Goal: Task Accomplishment & Management: Complete application form

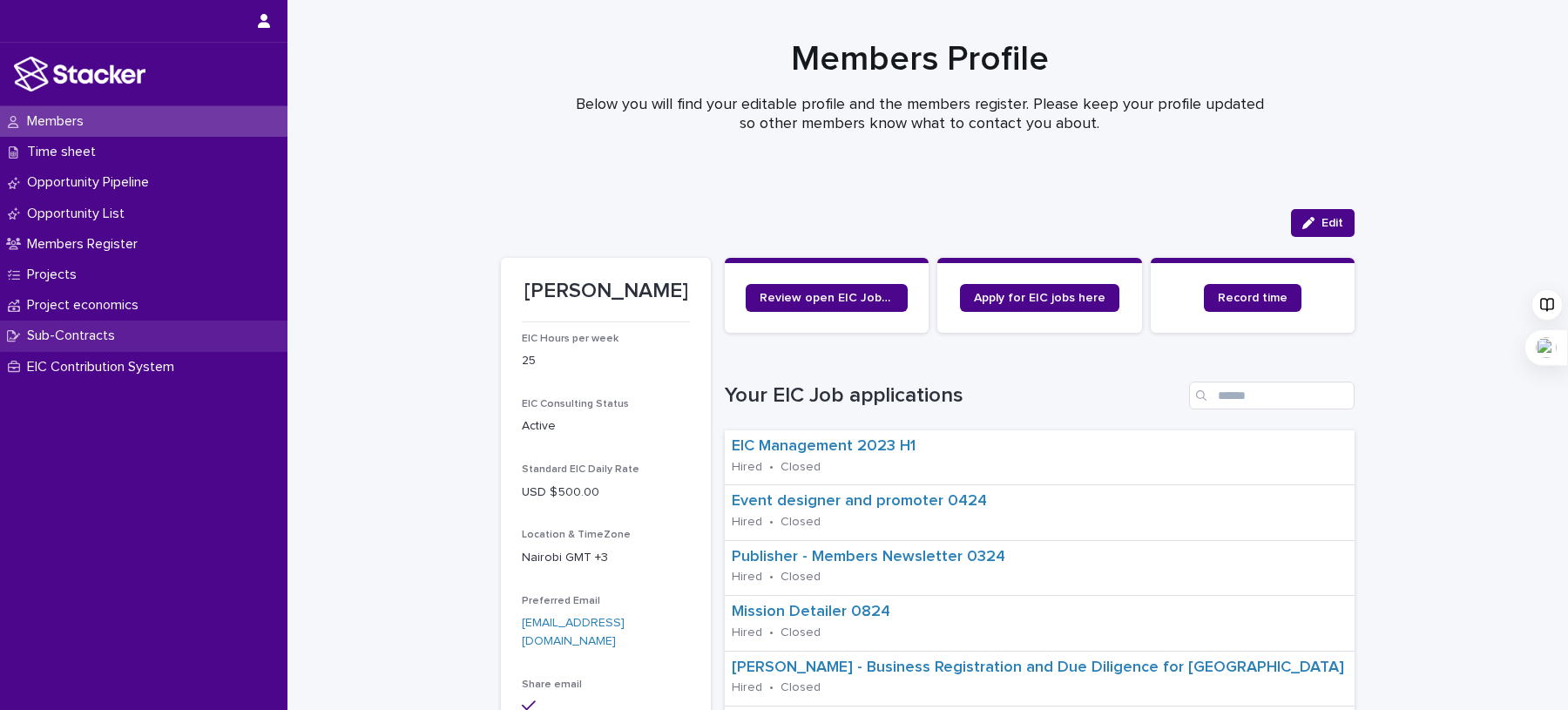
click at [95, 344] on p "Sub-Contracts" at bounding box center [75, 336] width 109 height 17
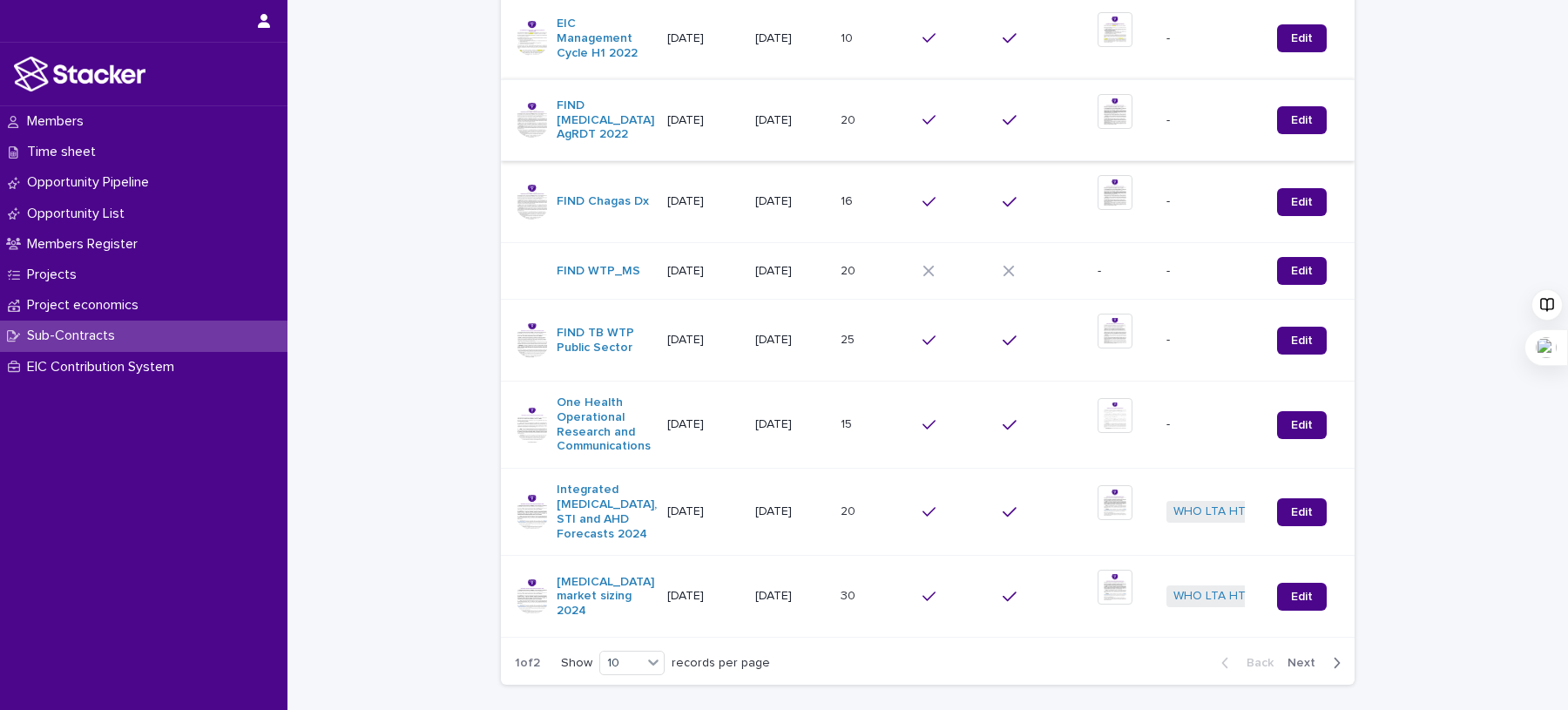
scroll to position [671, 0]
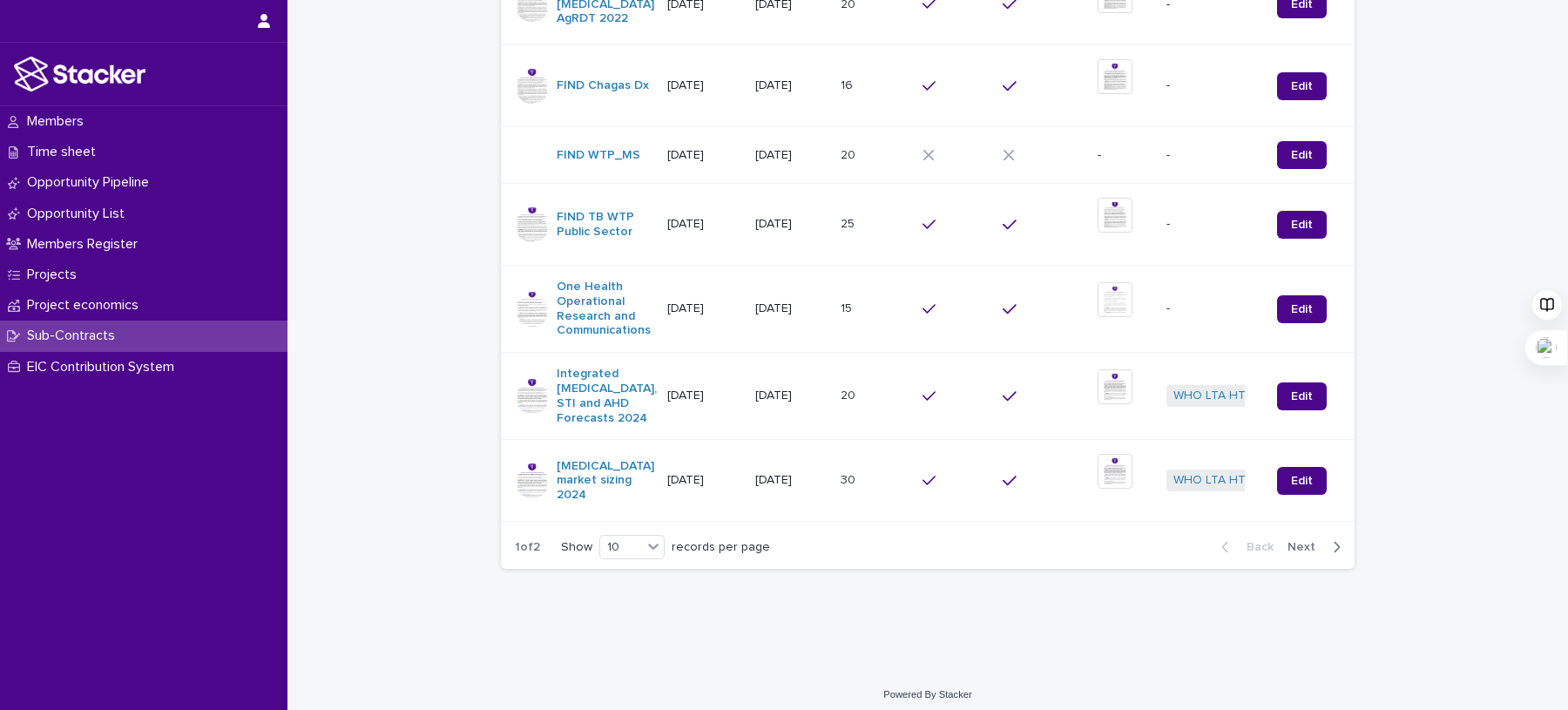
click at [1298, 547] on div "Back Next" at bounding box center [1280, 547] width 147 height 44
click at [1301, 541] on span "Next" at bounding box center [1305, 547] width 38 height 13
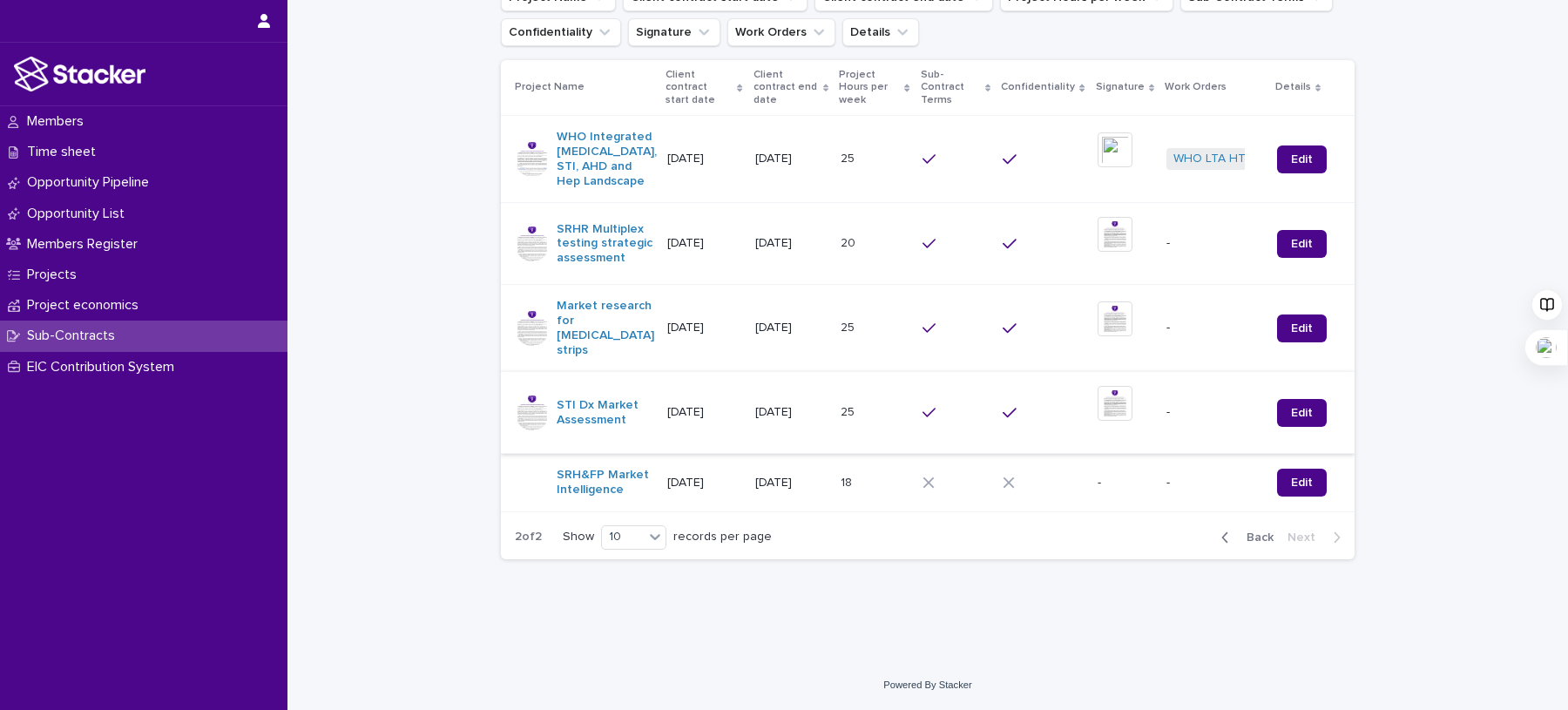
scroll to position [309, 0]
click at [1294, 484] on link "Edit" at bounding box center [1301, 482] width 50 height 28
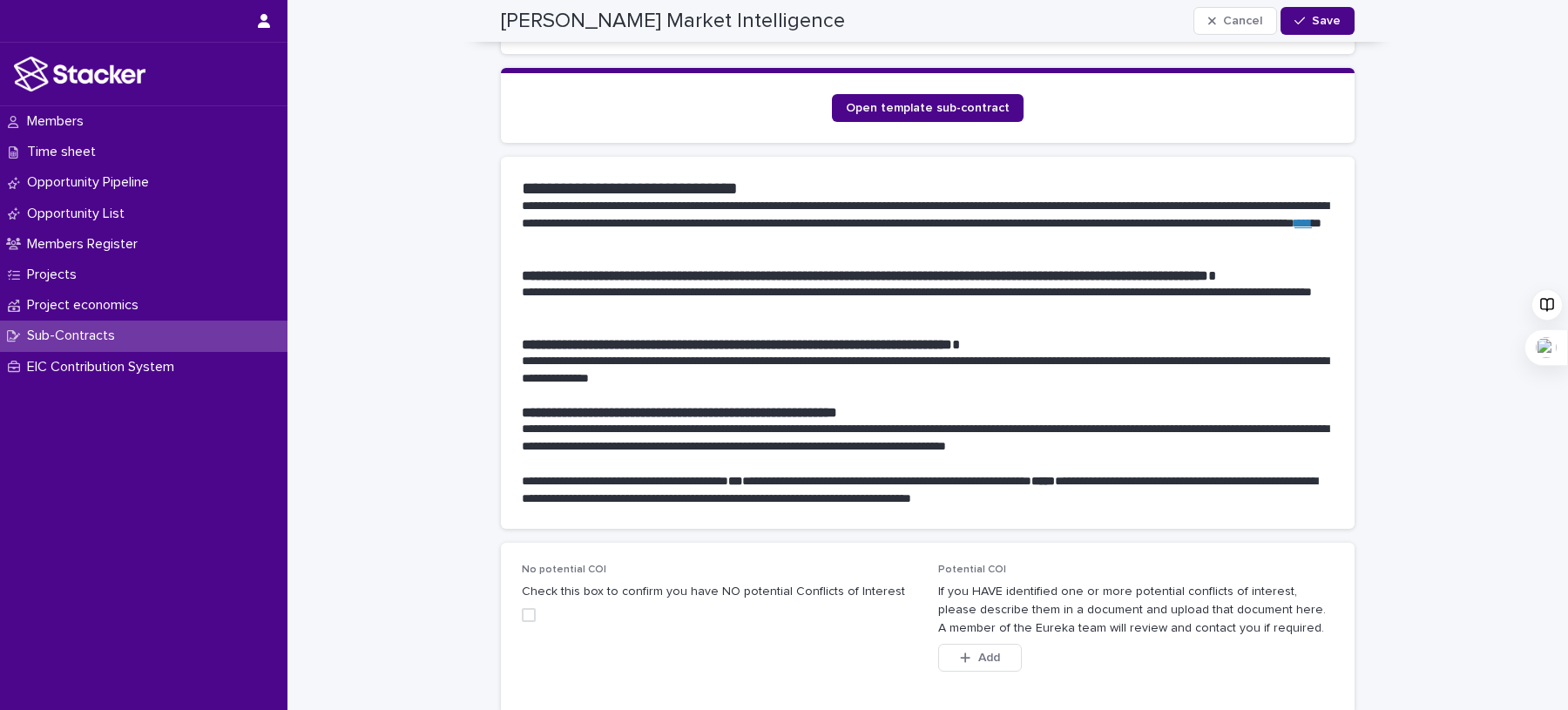
scroll to position [851, 0]
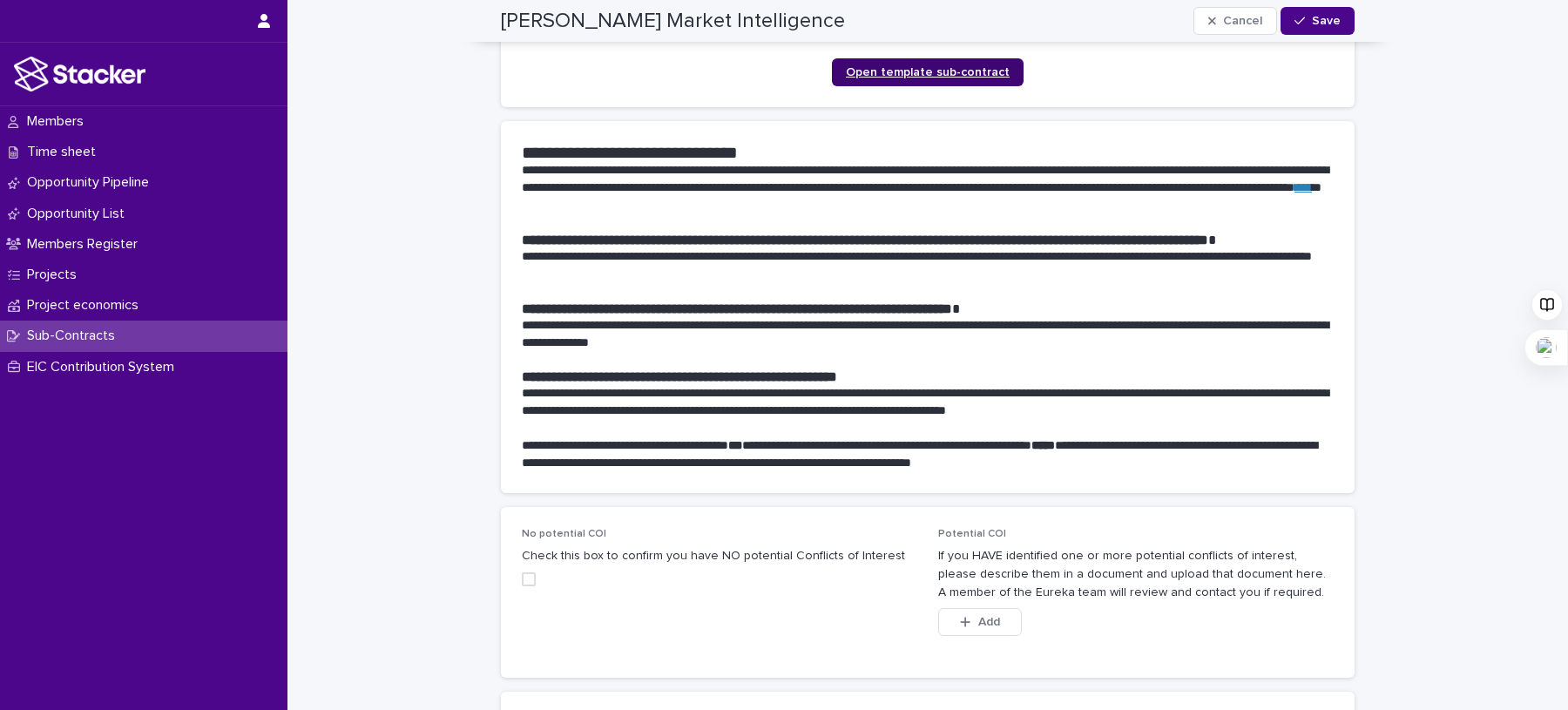
click at [944, 58] on link "Open template sub-contract" at bounding box center [927, 72] width 192 height 28
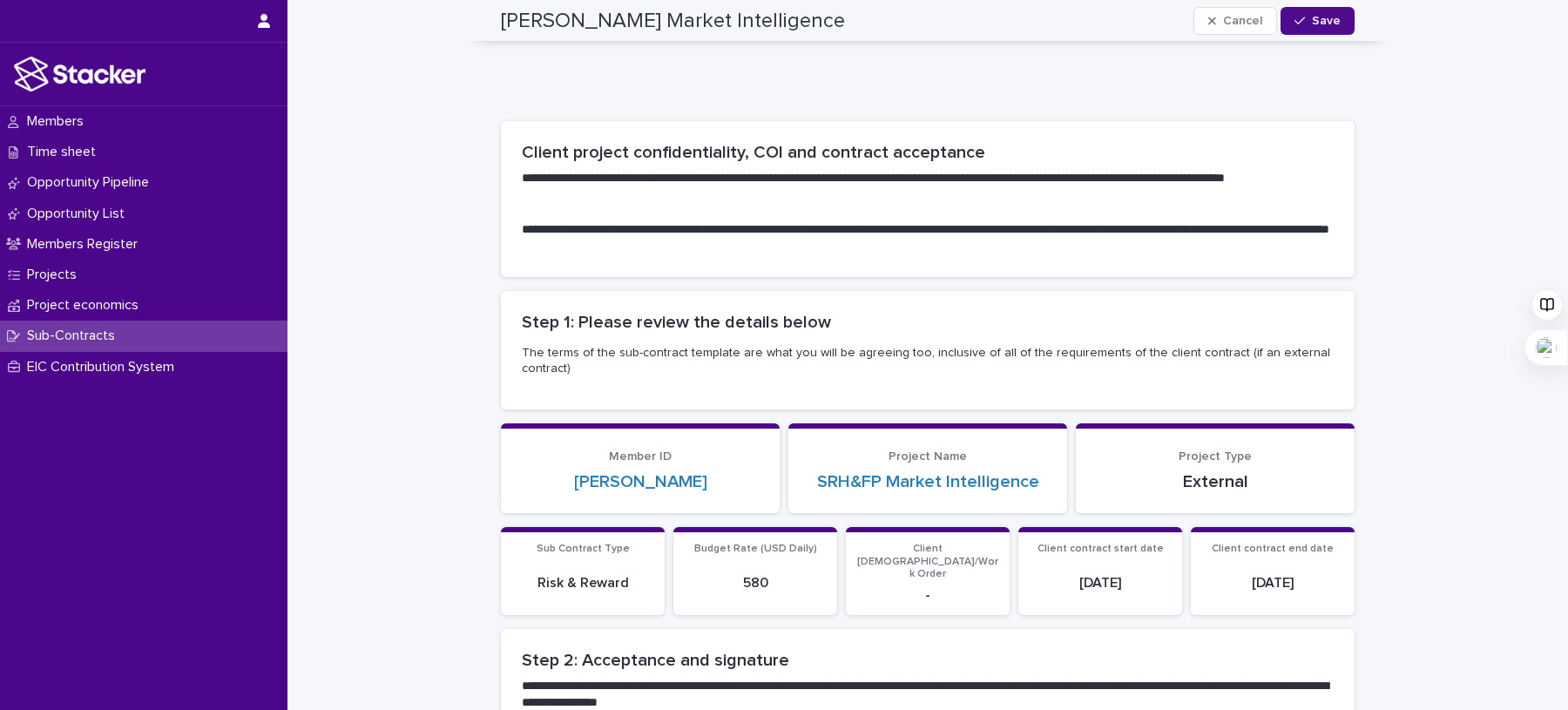
scroll to position [0, 0]
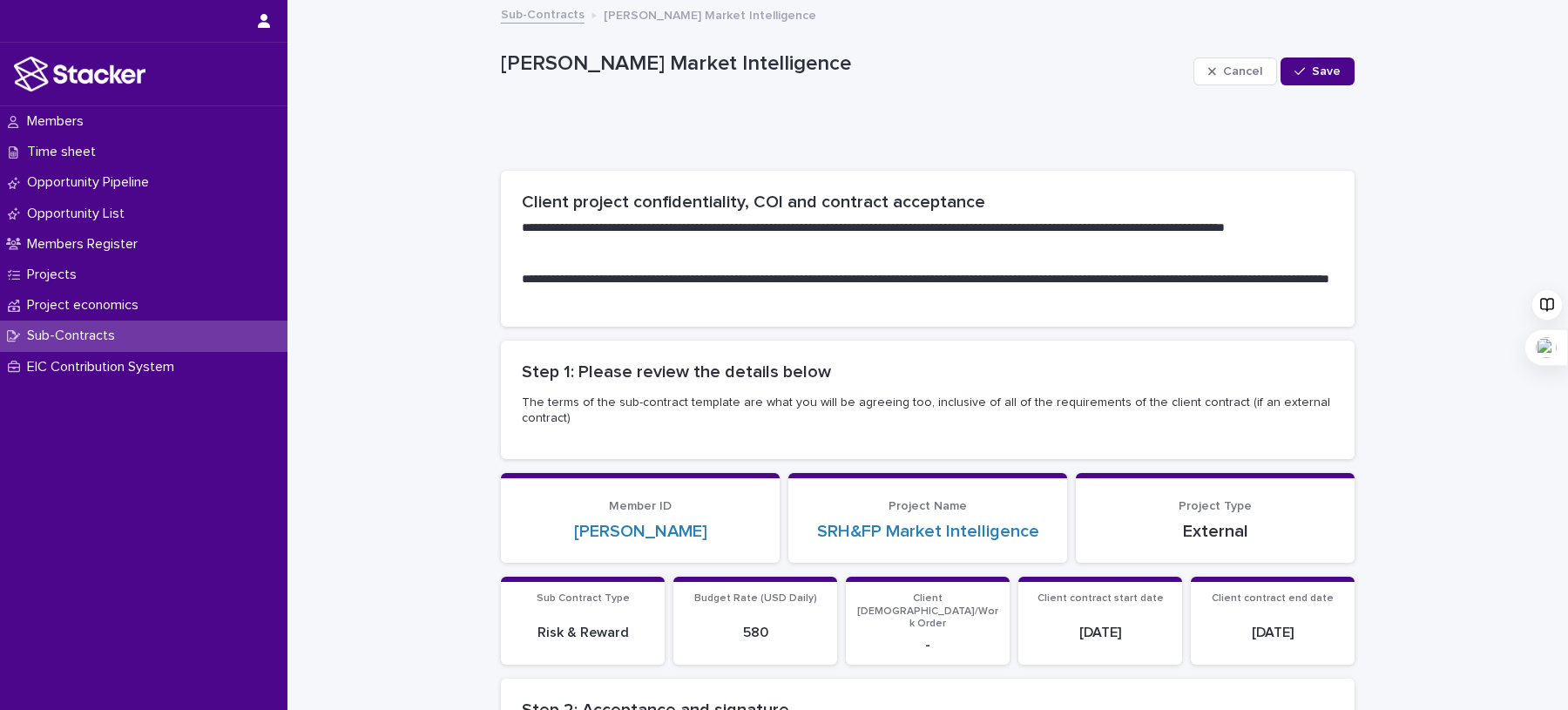
drag, startPoint x: 922, startPoint y: 61, endPoint x: 659, endPoint y: 67, distance: 263.1
type textarea "**********"
click at [659, 67] on p "[PERSON_NAME] Market Intelligence" at bounding box center [843, 64] width 686 height 25
copy p "SRH&FP Market Intelligence"
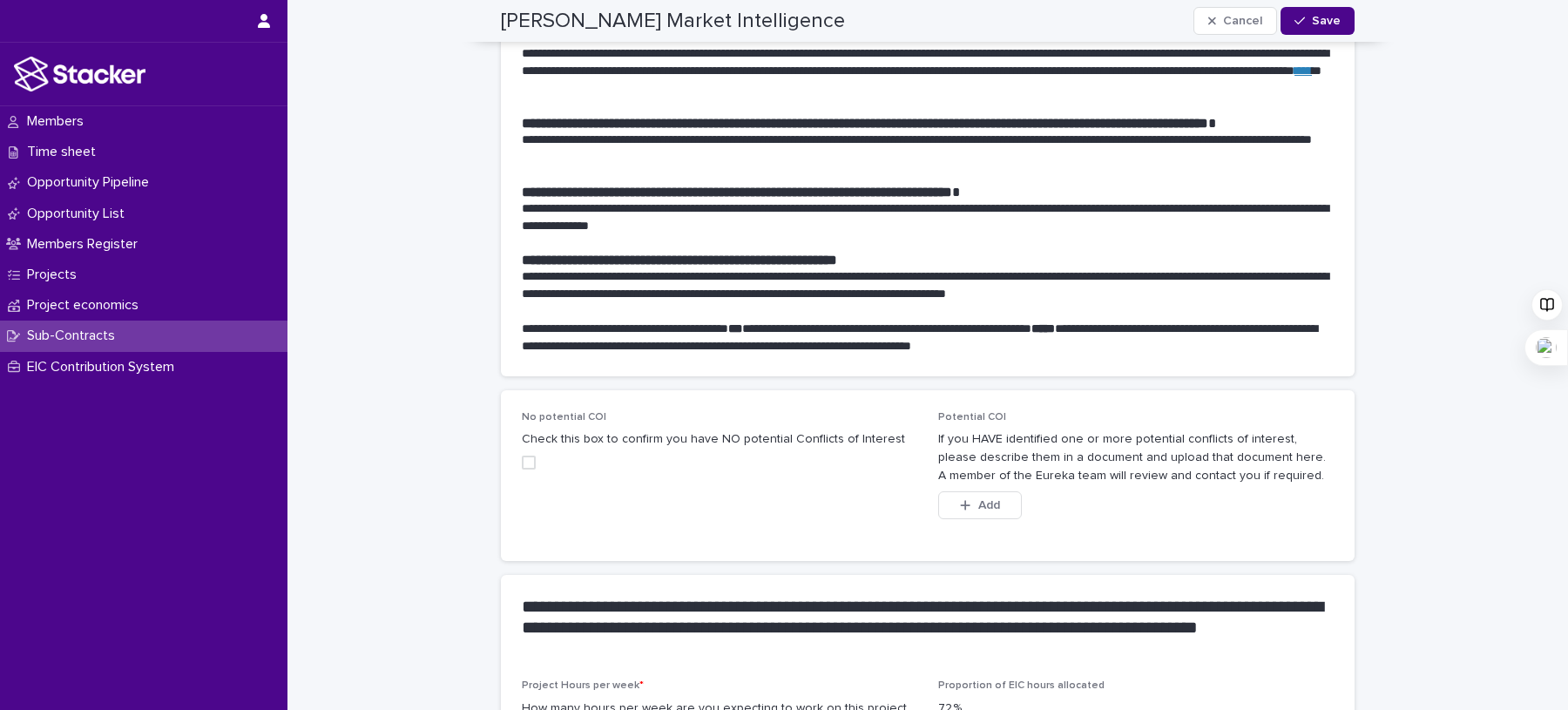
scroll to position [988, 0]
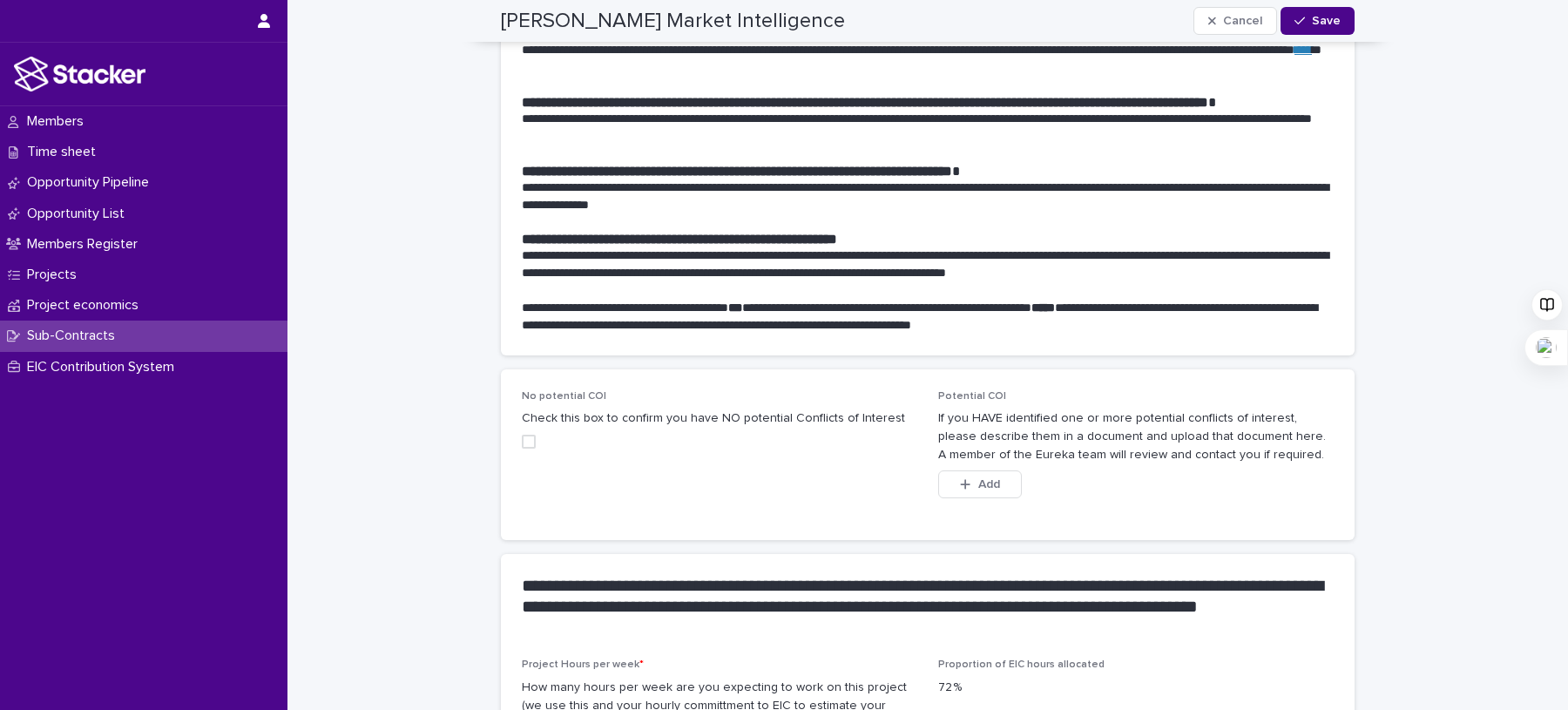
click at [524, 408] on div "No potential COI Check this box to confirm you have NO potential Conflicts of I…" at bounding box center [719, 426] width 395 height 72
click at [525, 435] on span at bounding box center [528, 442] width 14 height 14
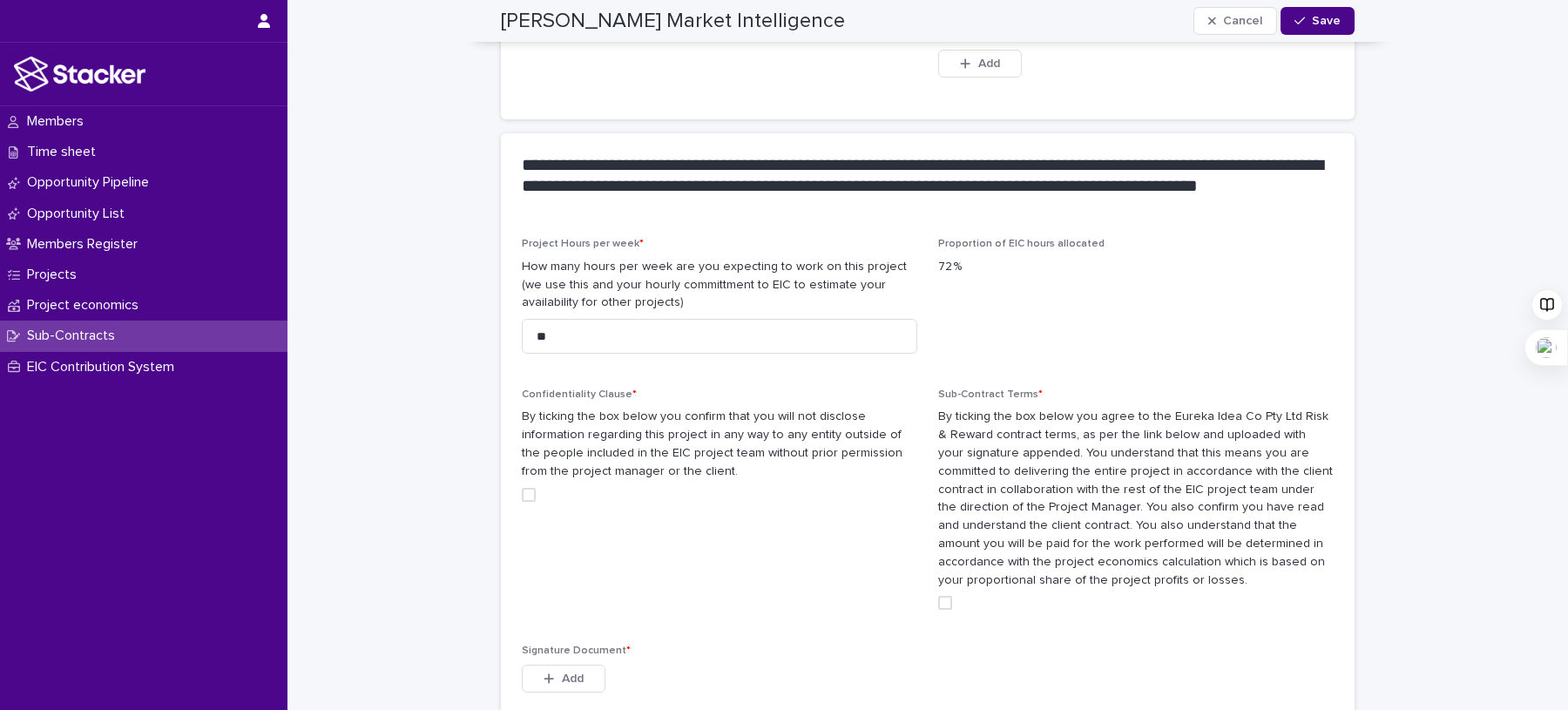
scroll to position [1430, 0]
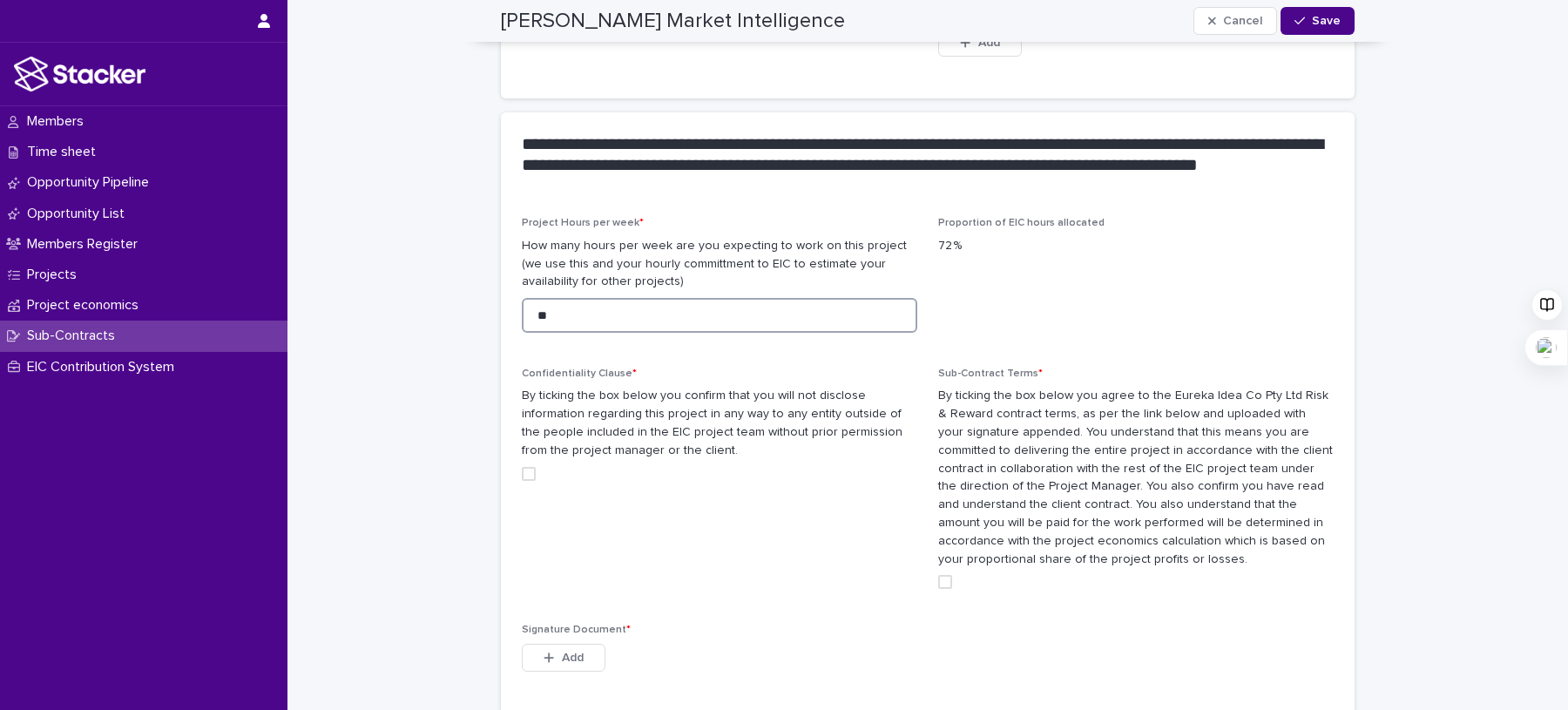
click at [639, 306] on input "**" at bounding box center [719, 315] width 395 height 35
type input "*"
click at [524, 467] on span at bounding box center [528, 474] width 14 height 14
type input "**"
click at [944, 570] on div "Sub-Contract Terms * By ticking the box below you agree to the Eureka Idea Co P…" at bounding box center [1135, 485] width 395 height 235
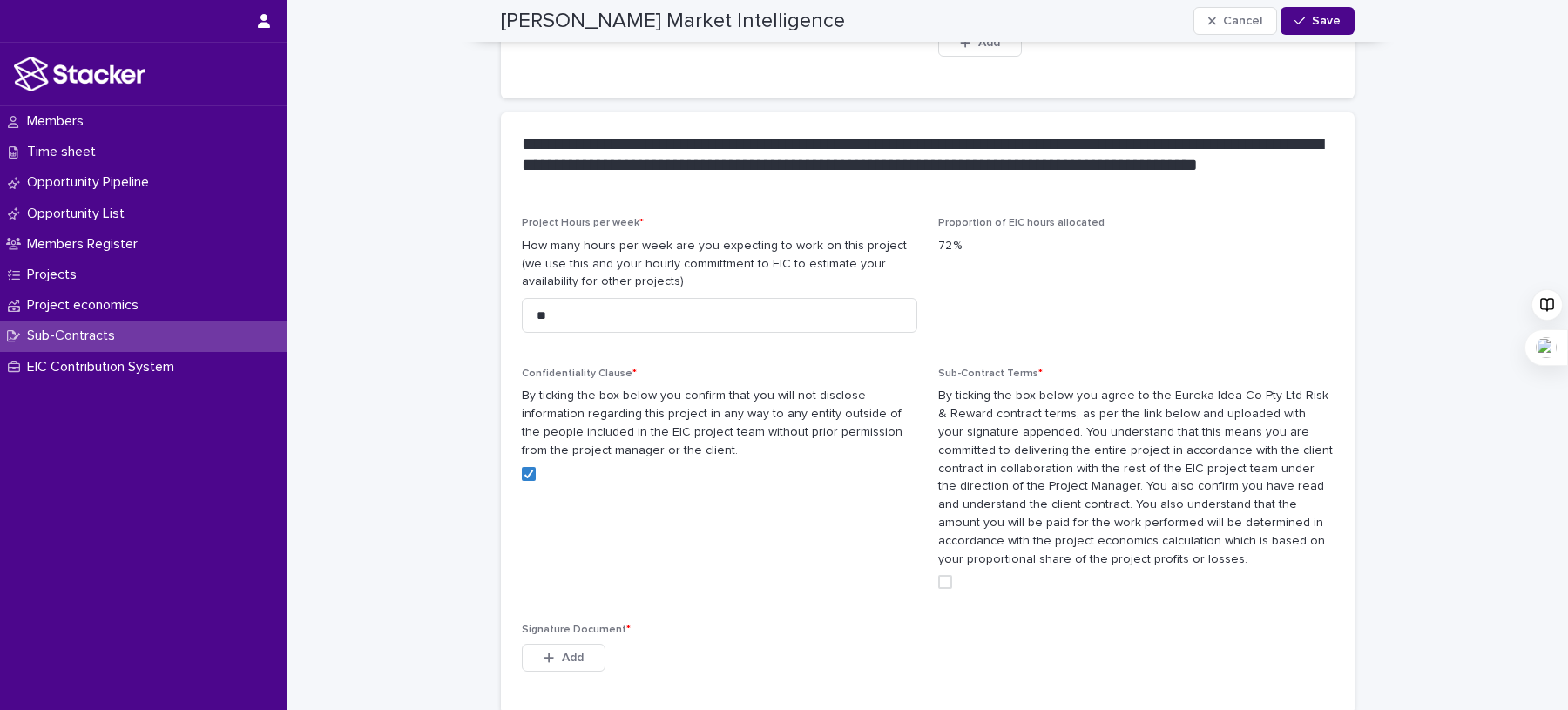
click at [943, 575] on span at bounding box center [944, 582] width 14 height 14
click at [574, 644] on button "Add" at bounding box center [563, 657] width 84 height 28
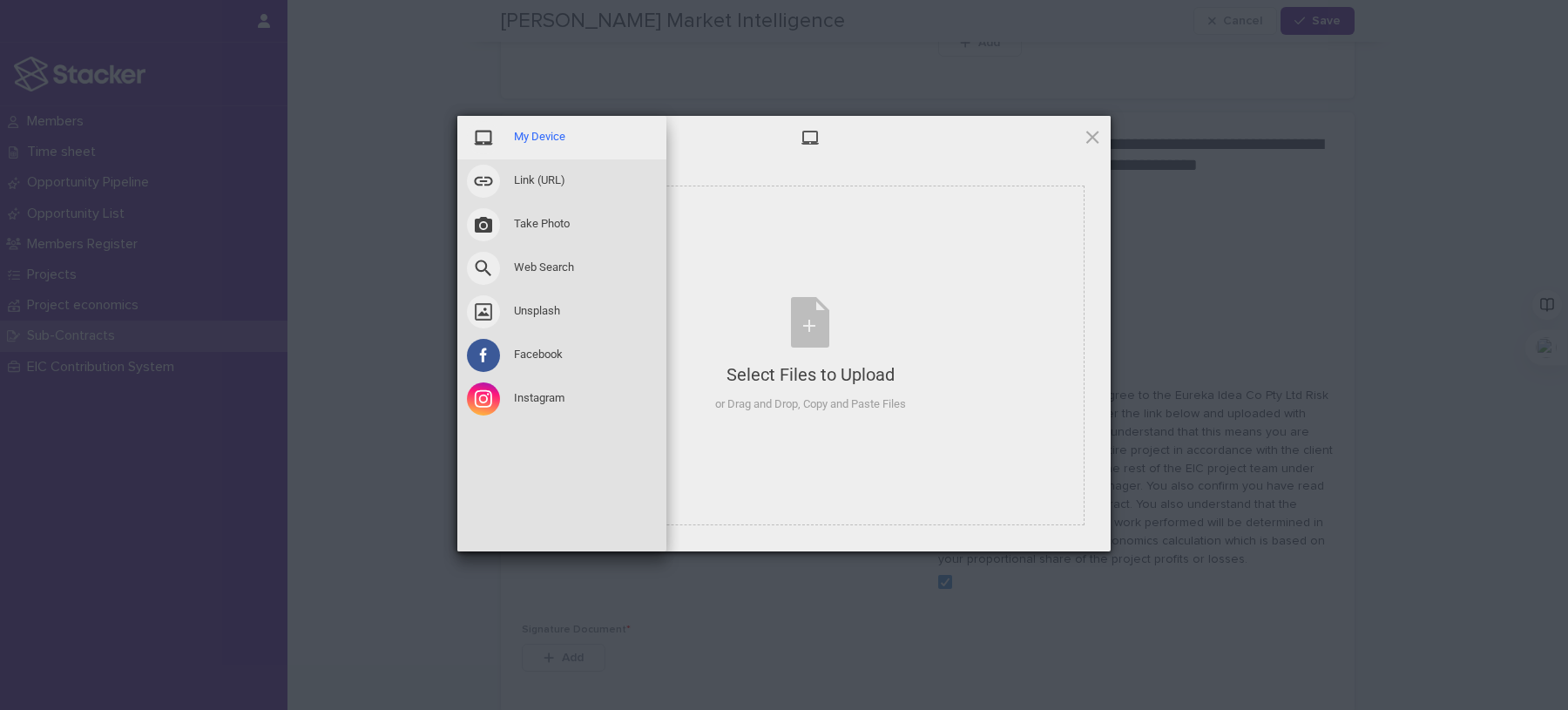
click at [562, 150] on div "My Device" at bounding box center [561, 137] width 209 height 44
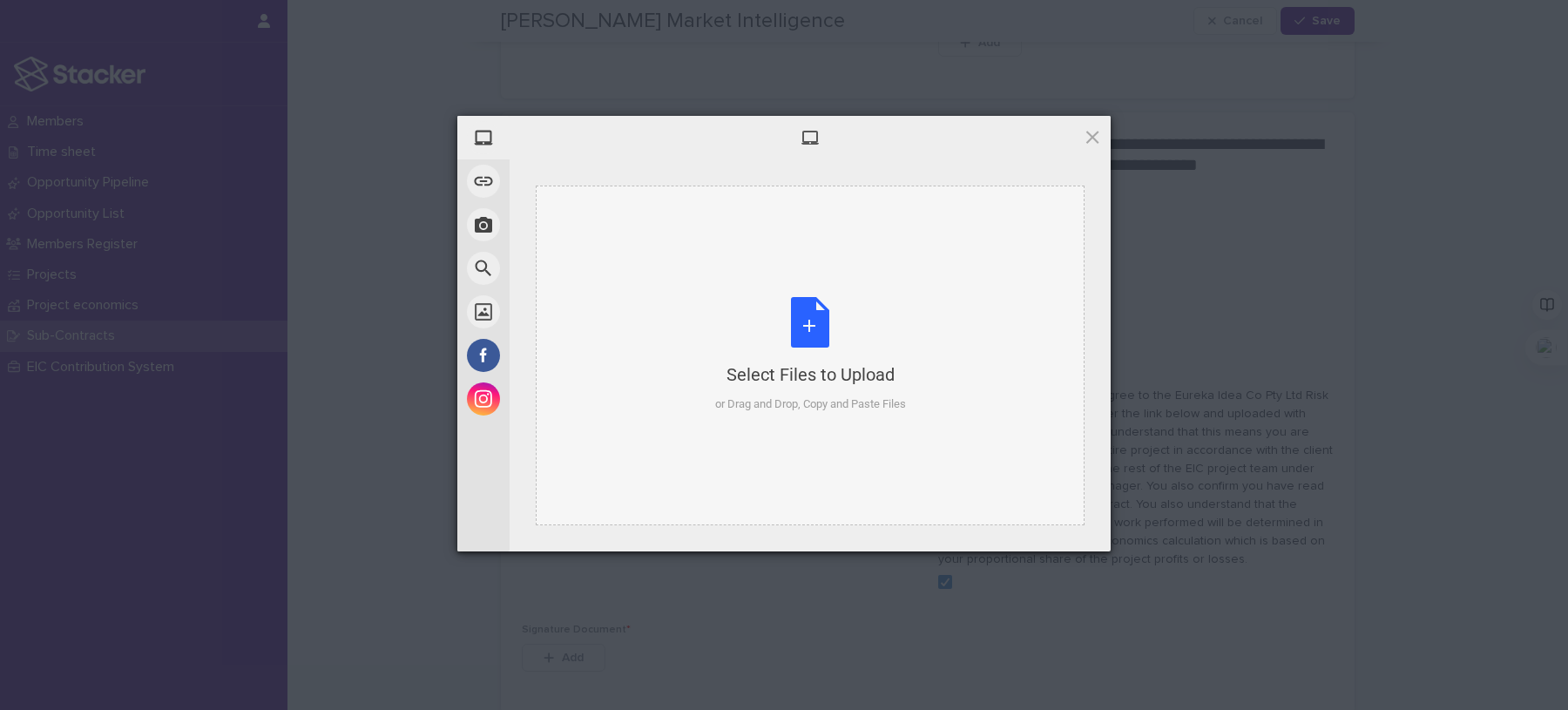
click at [827, 350] on div "Select Files to Upload or Drag and Drop, Copy and Paste Files" at bounding box center [810, 354] width 191 height 116
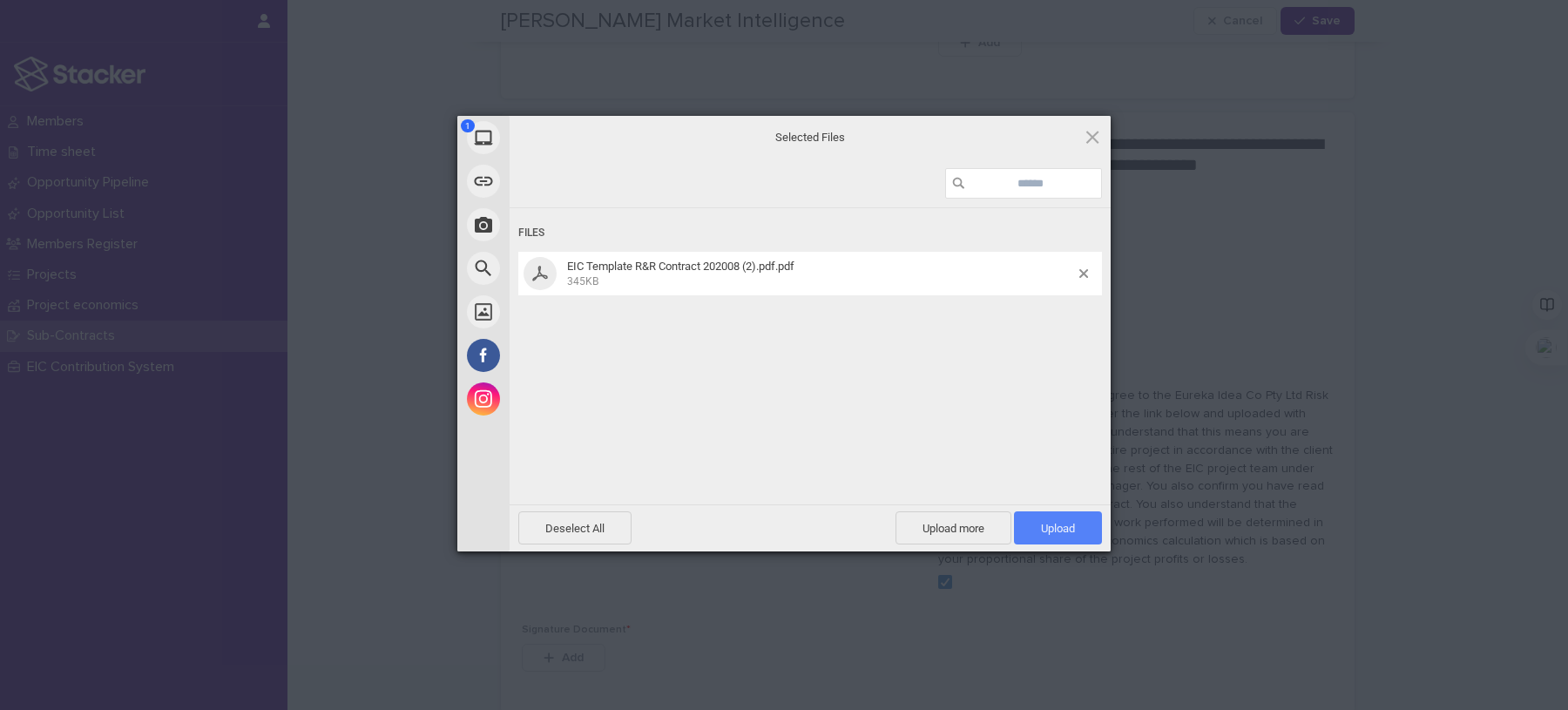
click at [1087, 525] on span "Upload 1" at bounding box center [1057, 528] width 88 height 33
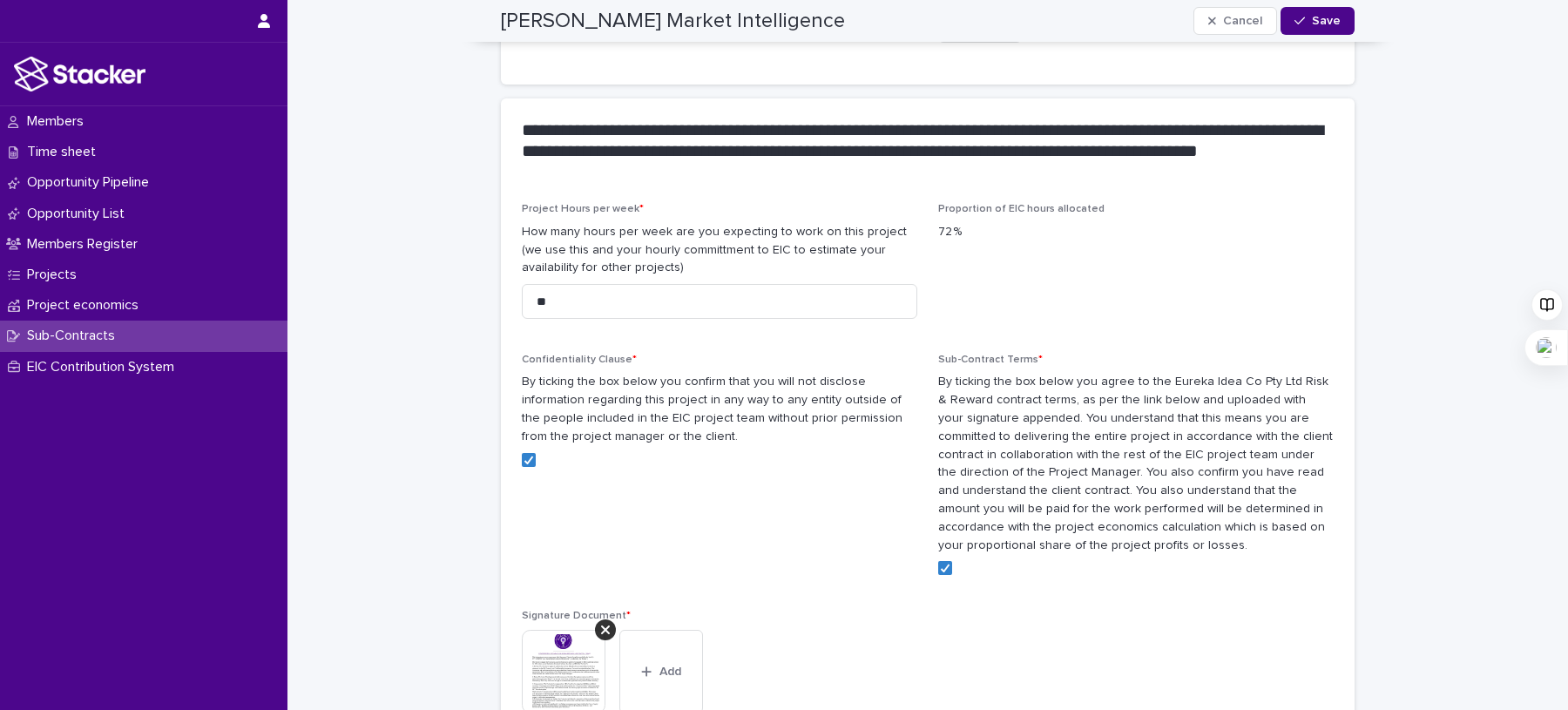
scroll to position [1259, 0]
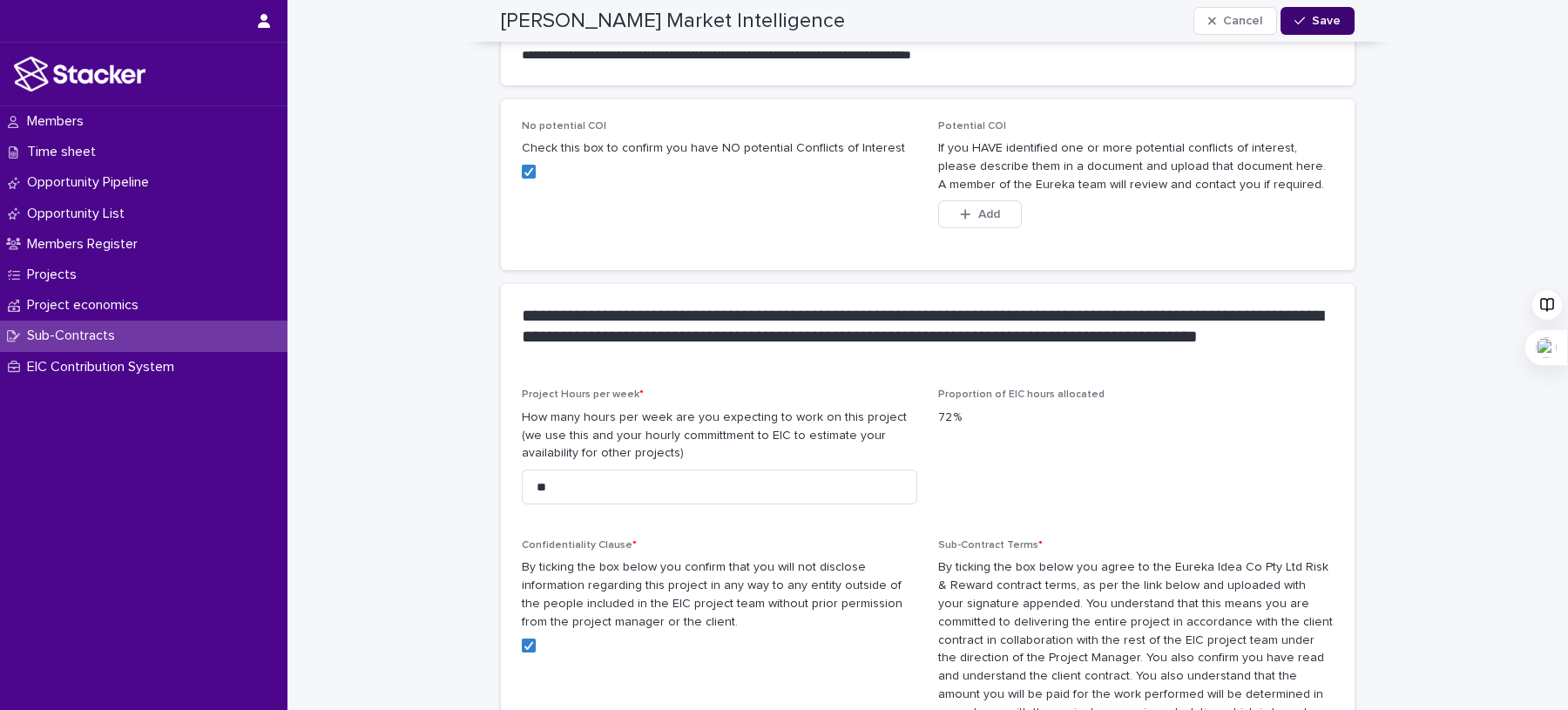
click at [1317, 26] on span "Save" at bounding box center [1326, 20] width 29 height 13
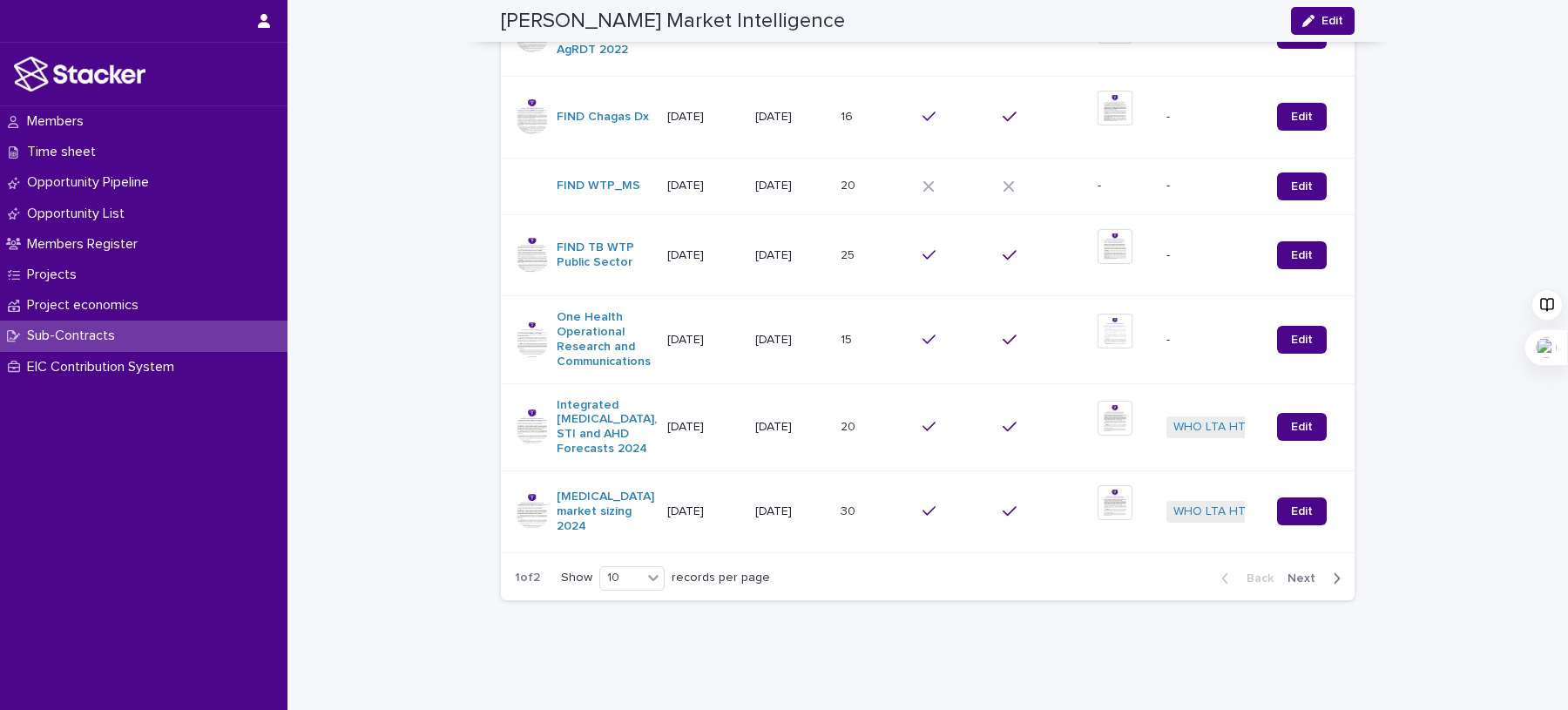
scroll to position [2653, 0]
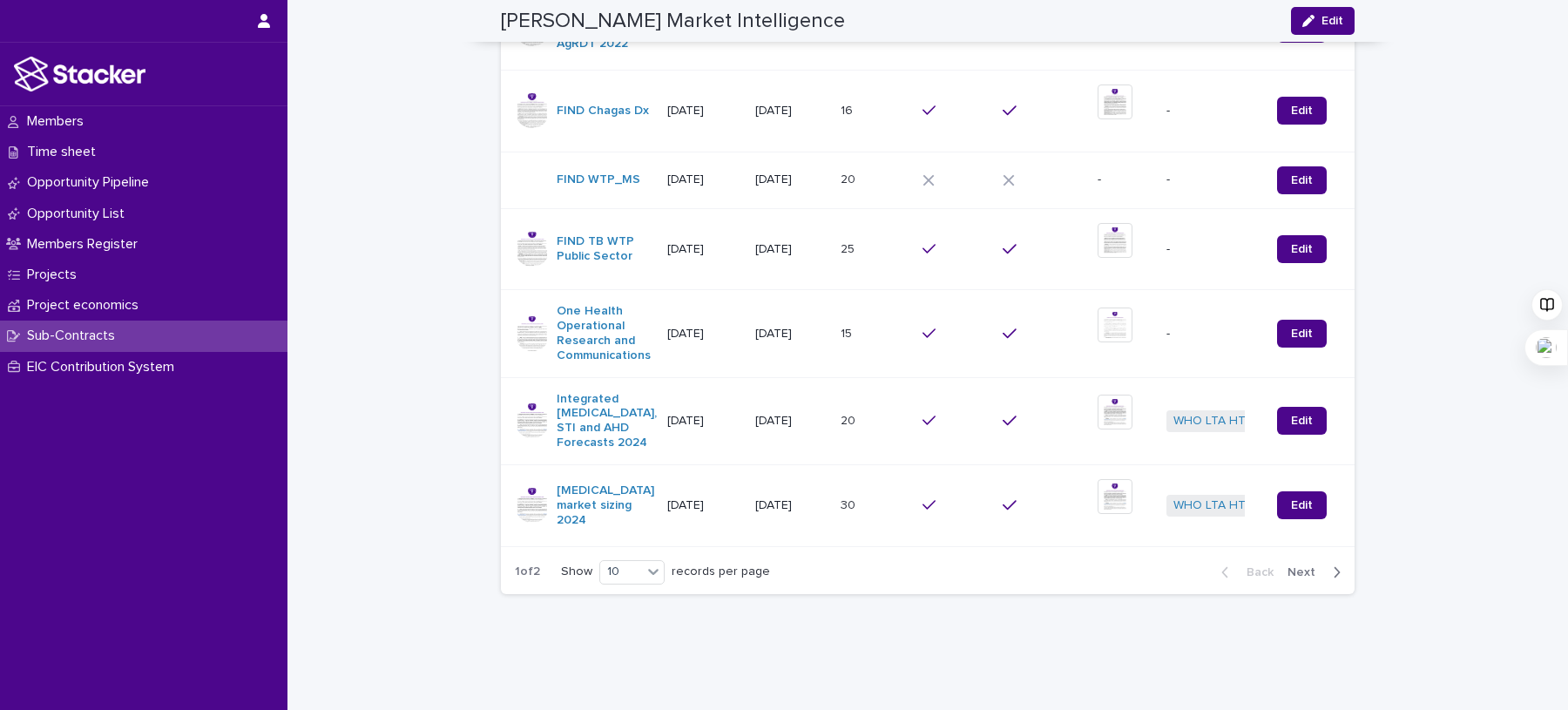
click at [1296, 566] on span "Next" at bounding box center [1305, 572] width 38 height 13
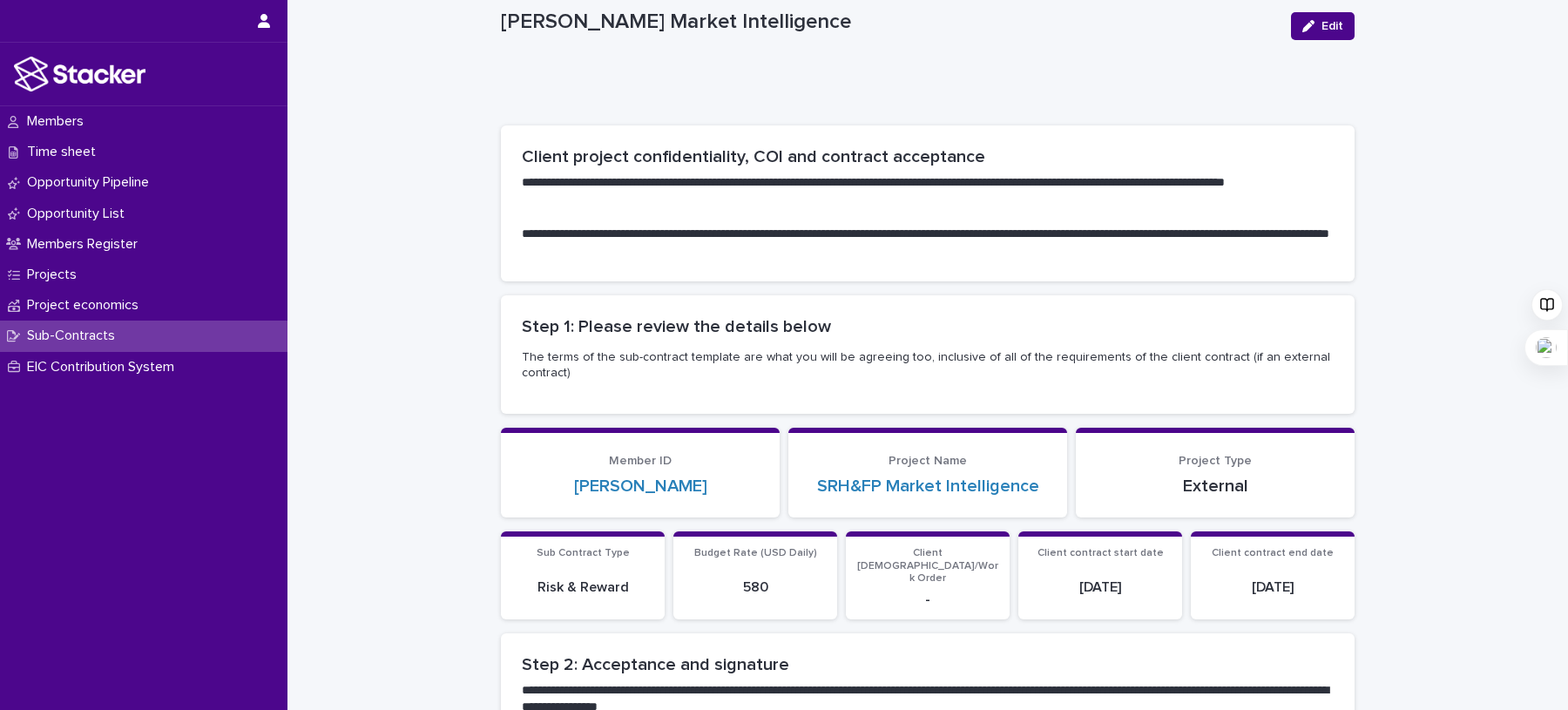
scroll to position [0, 0]
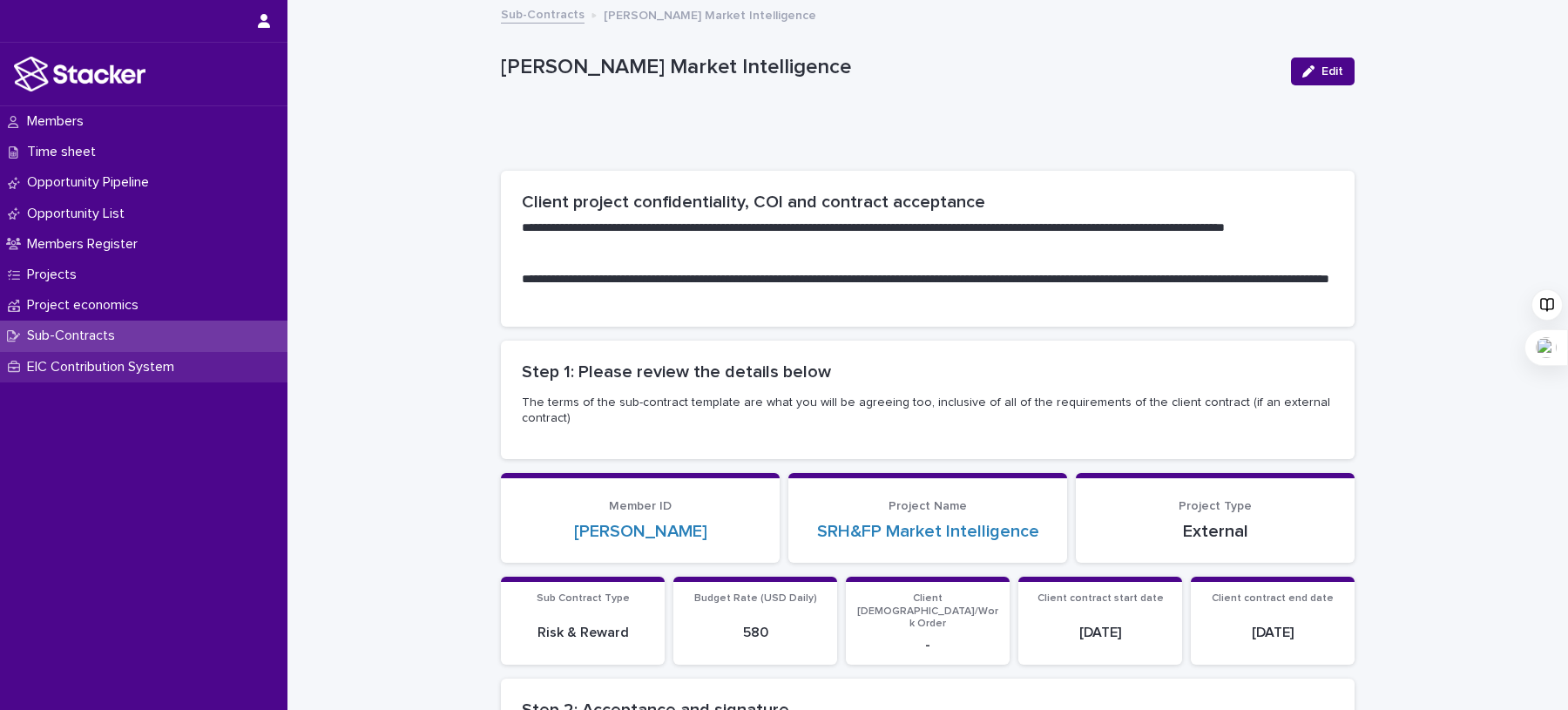
click at [144, 375] on div "EIC Contribution System" at bounding box center [143, 367] width 287 height 30
